Goal: Navigation & Orientation: Find specific page/section

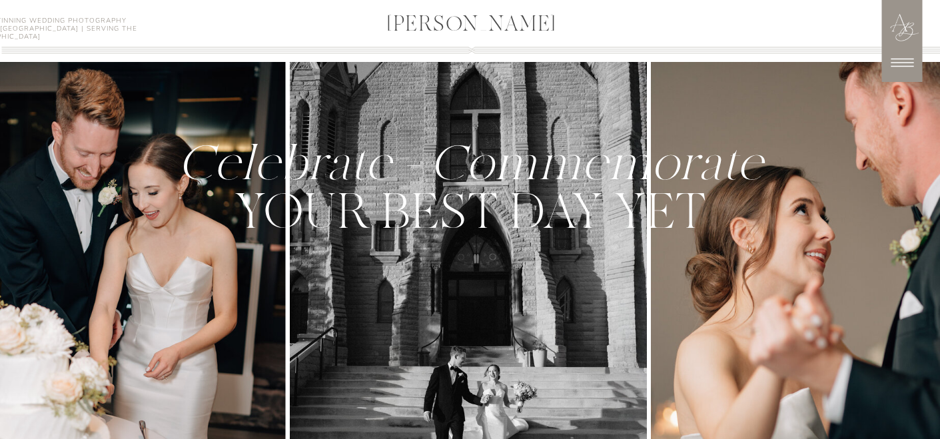
click at [900, 59] on icon at bounding box center [902, 62] width 33 height 33
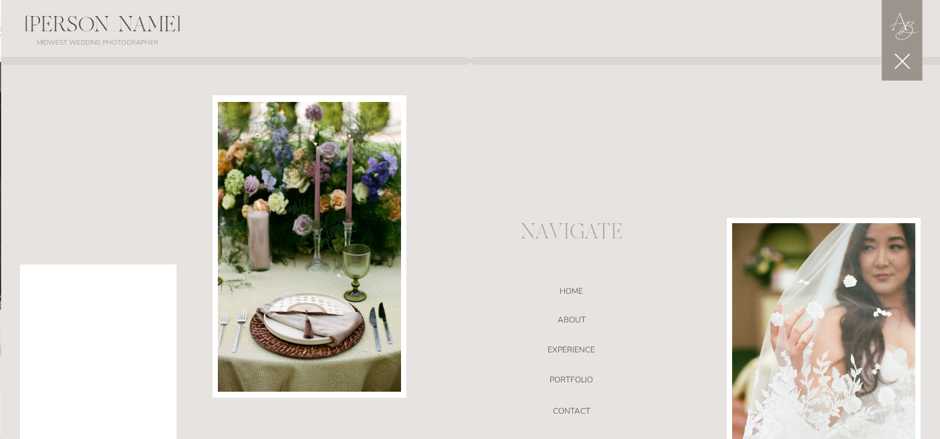
scroll to position [68, 0]
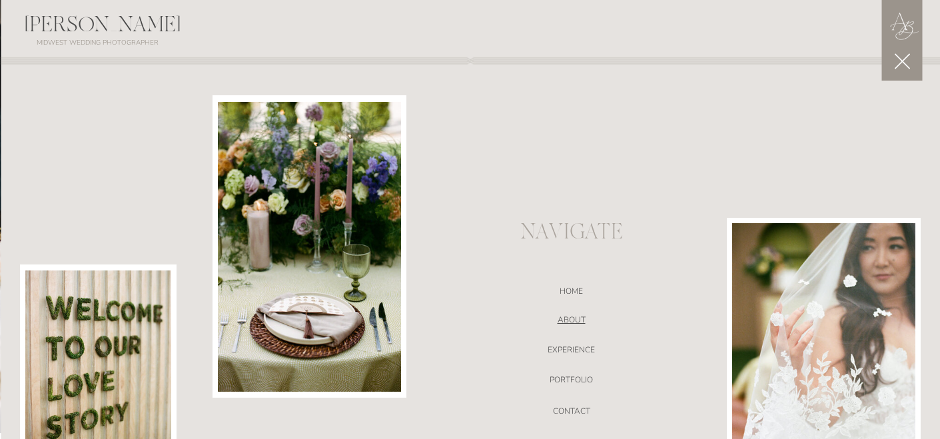
click at [573, 317] on nav "ABOUT" at bounding box center [572, 321] width 283 height 13
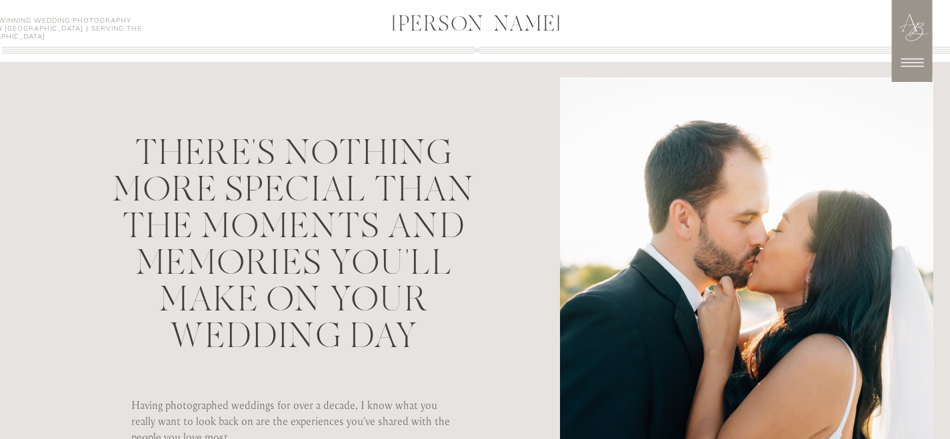
click at [906, 67] on icon at bounding box center [911, 62] width 33 height 33
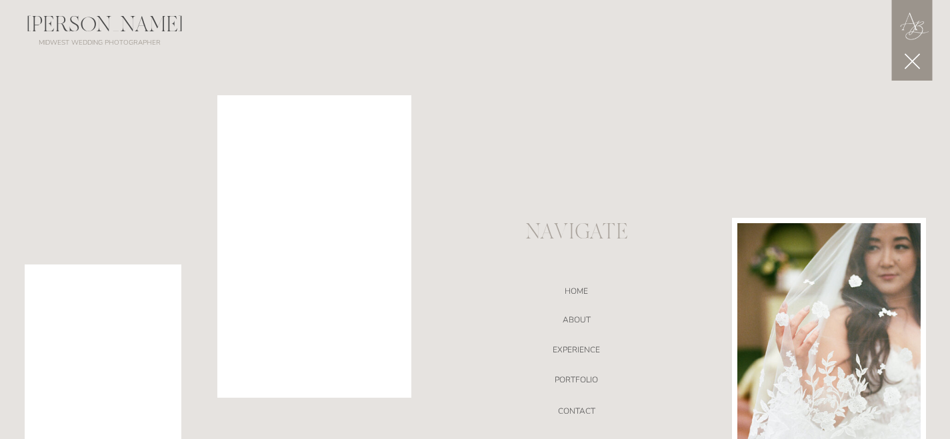
scroll to position [141, 0]
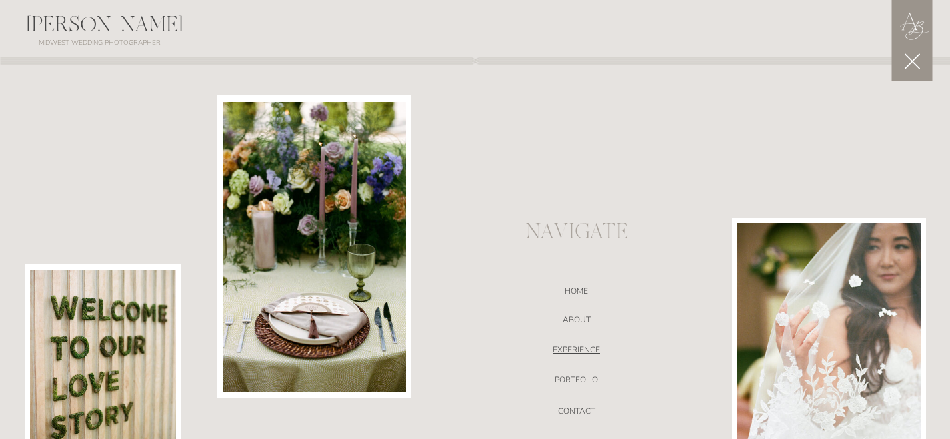
click at [576, 353] on nav "EXPERIENCE" at bounding box center [576, 351] width 283 height 13
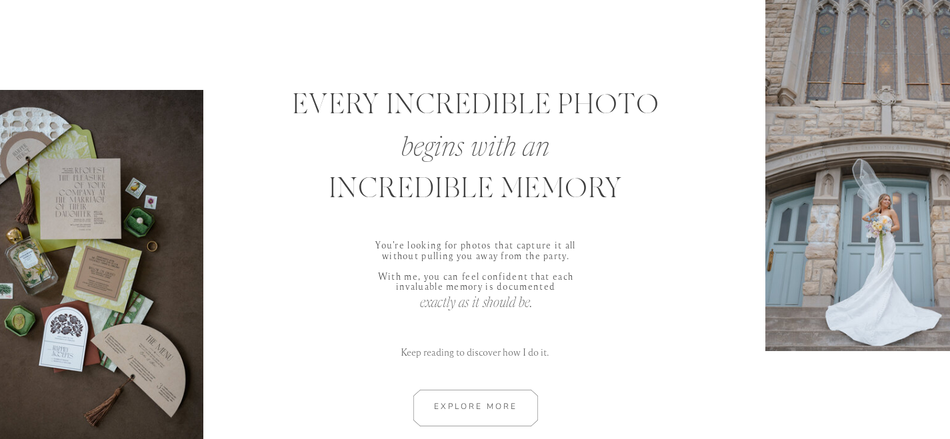
scroll to position [585, 0]
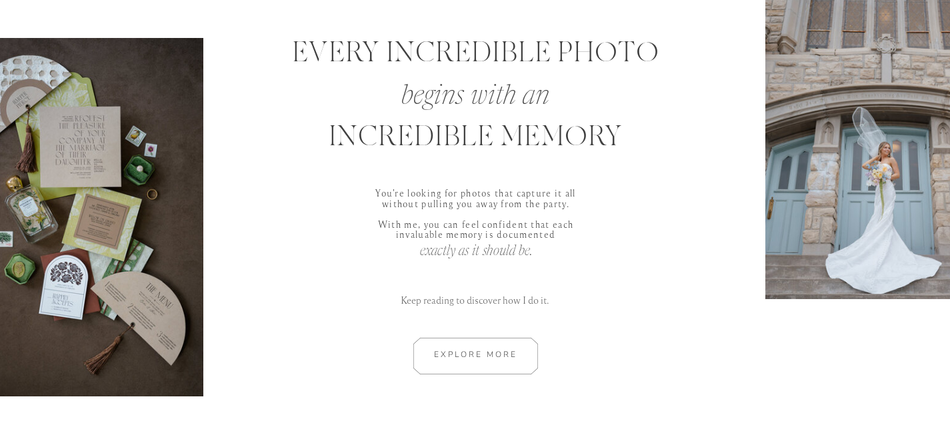
click at [499, 349] on div at bounding box center [475, 356] width 179 height 37
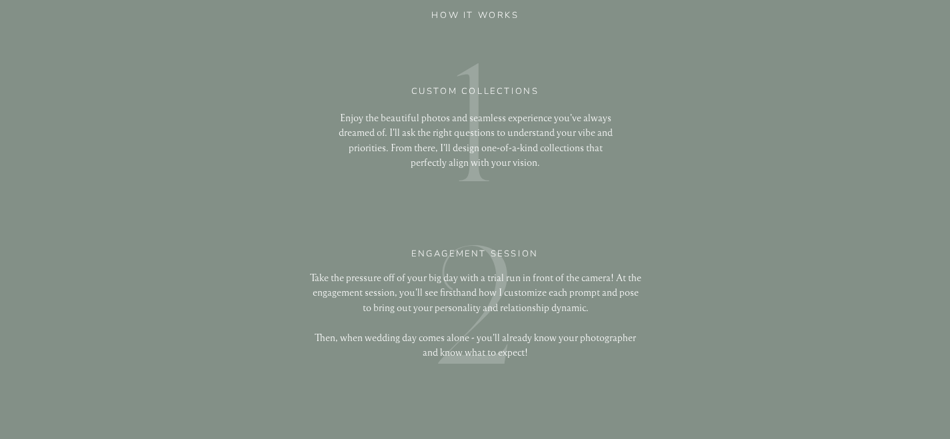
scroll to position [2413, 0]
